Goal: Task Accomplishment & Management: Use online tool/utility

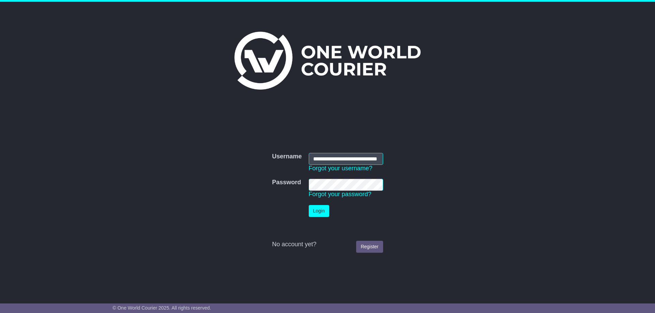
scroll to position [0, 19]
drag, startPoint x: 326, startPoint y: 213, endPoint x: 335, endPoint y: 215, distance: 8.4
click at [327, 213] on button "Login" at bounding box center [319, 211] width 20 height 12
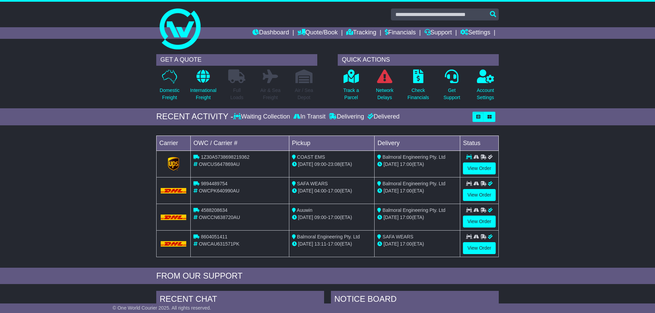
click at [497, 173] on td "View Order" at bounding box center [479, 164] width 39 height 27
click at [488, 168] on link "View Order" at bounding box center [479, 169] width 33 height 12
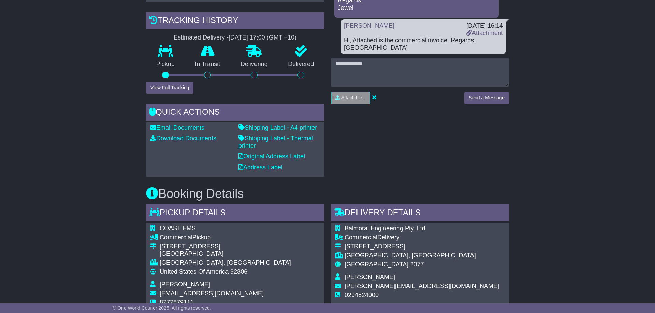
scroll to position [174, 0]
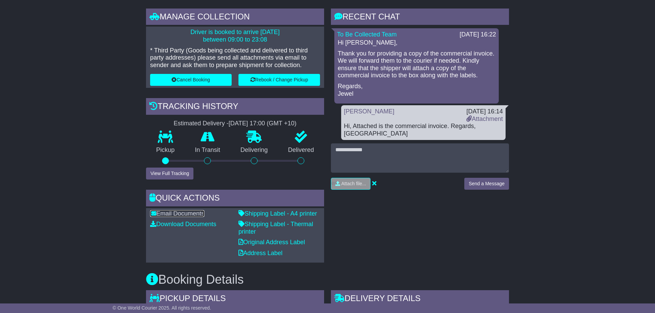
click at [172, 212] on link "Email Documents" at bounding box center [177, 213] width 54 height 7
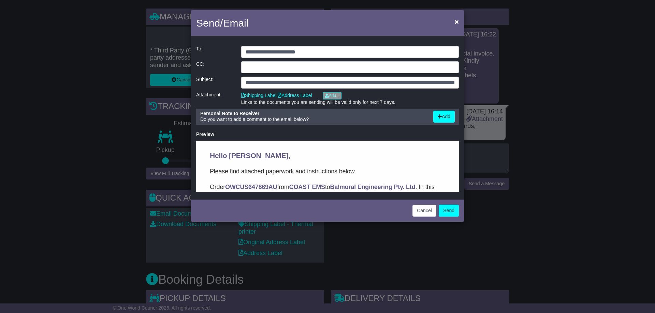
scroll to position [0, 0]
click at [299, 65] on input "email" at bounding box center [350, 67] width 218 height 12
drag, startPoint x: 337, startPoint y: 51, endPoint x: 227, endPoint y: 53, distance: 109.2
click at [241, 53] on input "**********" at bounding box center [350, 52] width 218 height 12
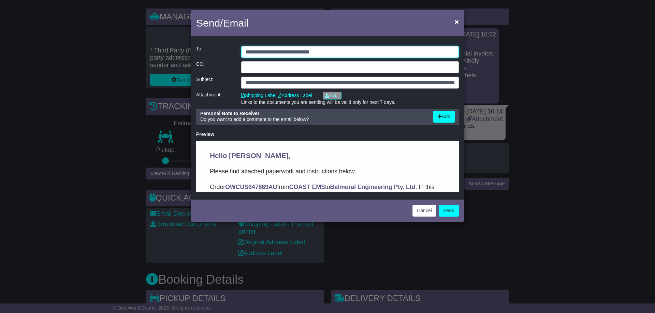
type input "**********"
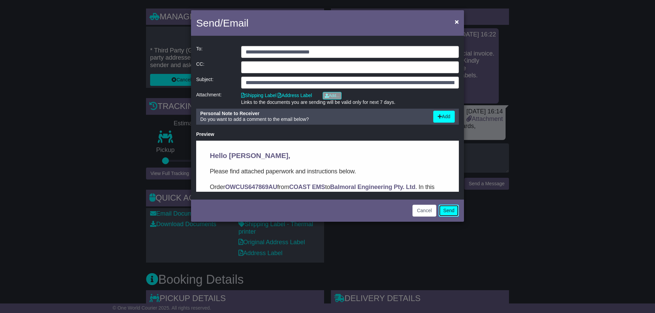
click at [454, 212] on button "Send" at bounding box center [449, 211] width 20 height 12
